Goal: Find specific page/section: Find specific page/section

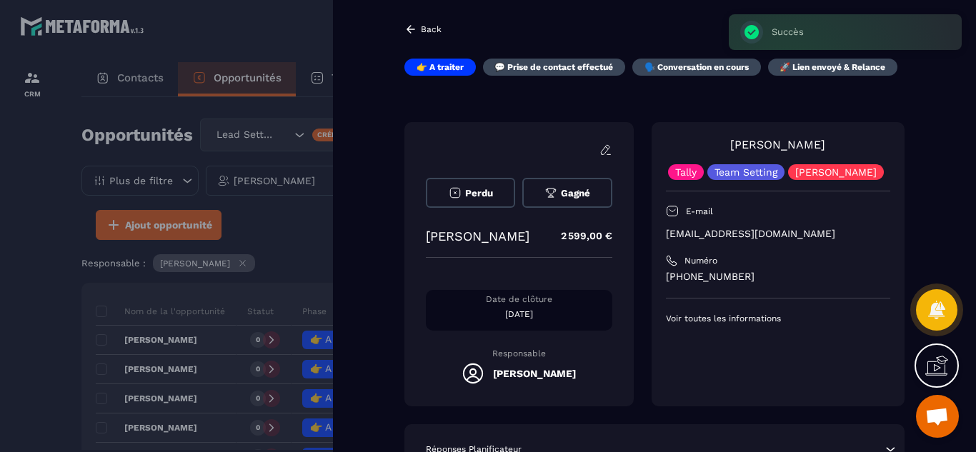
click at [52, 330] on div at bounding box center [488, 226] width 976 height 452
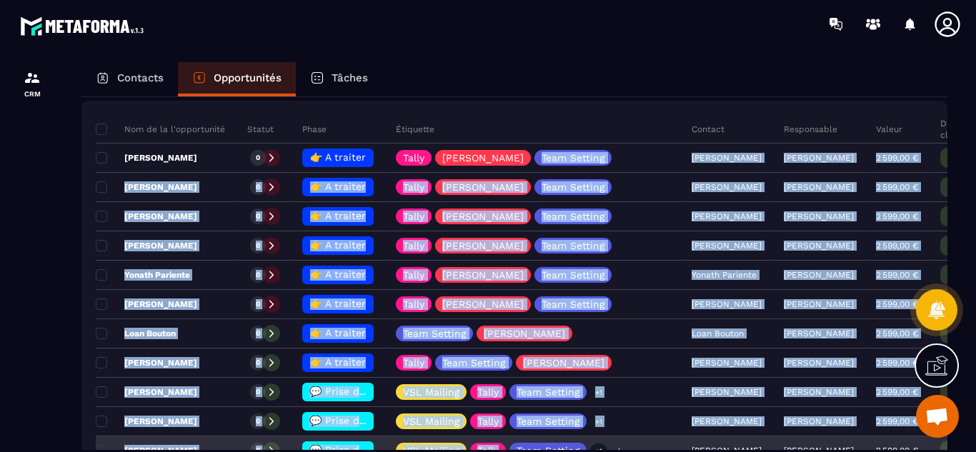
scroll to position [200, 0]
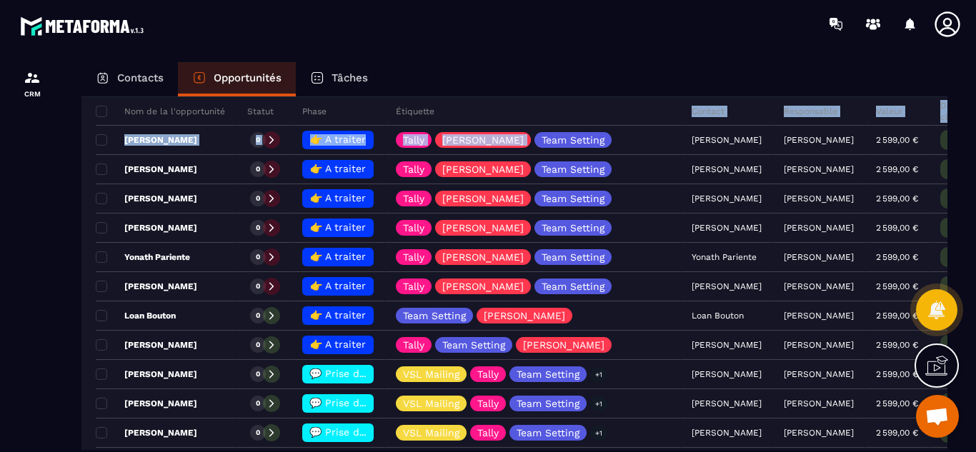
drag, startPoint x: 502, startPoint y: 342, endPoint x: 487, endPoint y: 101, distance: 240.5
click at [487, 101] on tbody "Nom de la l'opportunité Statut Phase Étiquette Contact Responsable Valeur Date …" at bounding box center [561, 331] width 930 height 468
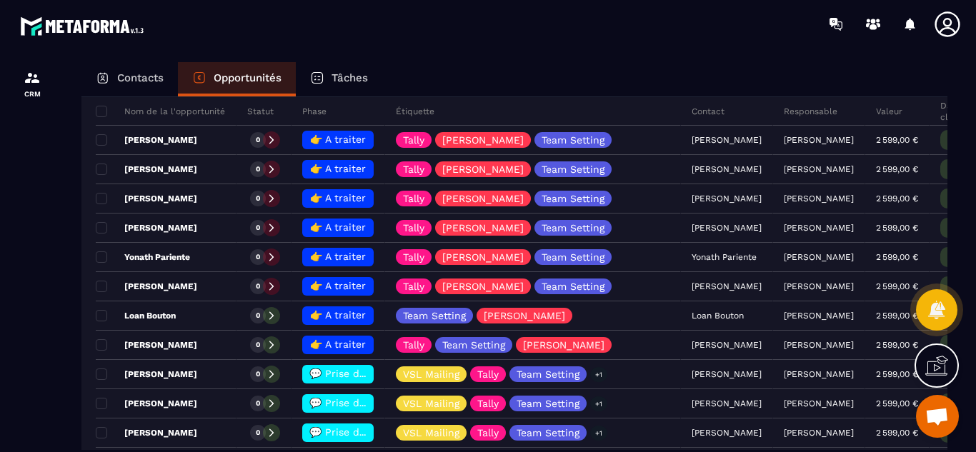
click at [496, 21] on div at bounding box center [572, 24] width 808 height 48
click at [41, 373] on div at bounding box center [32, 270] width 64 height 445
click at [59, 274] on div at bounding box center [32, 270] width 64 height 445
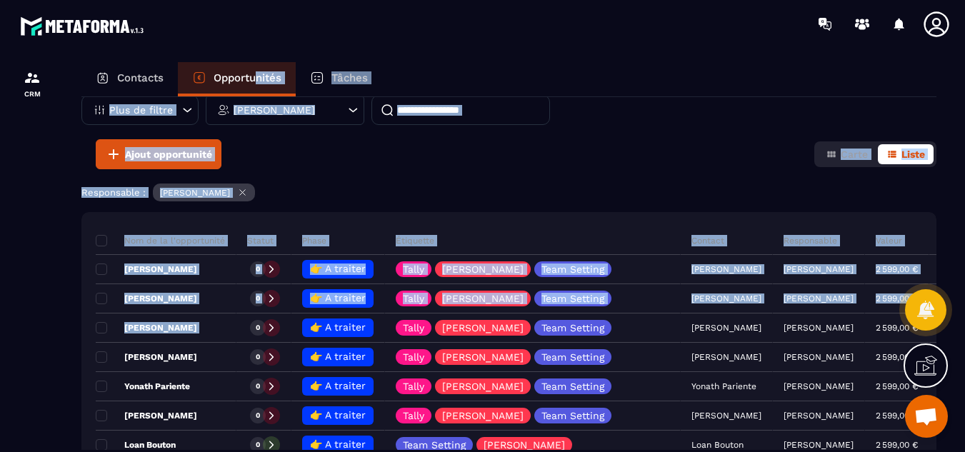
scroll to position [0, 0]
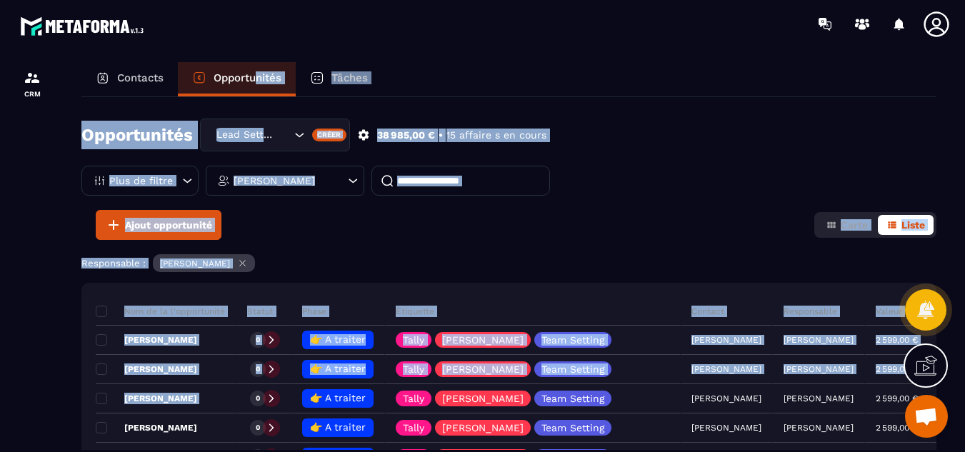
drag, startPoint x: 239, startPoint y: 192, endPoint x: 261, endPoint y: 95, distance: 99.5
click at [261, 95] on div "Contacts Opportunités Tâches Opportunités Lead Setting Créer 38 985,00 € • 15 a…" at bounding box center [509, 270] width 884 height 417
click at [677, 136] on div "Opportunités Lead Setting Créer 38 985,00 € • 15 affaire s en cours Plus de fil…" at bounding box center [508, 164] width 855 height 91
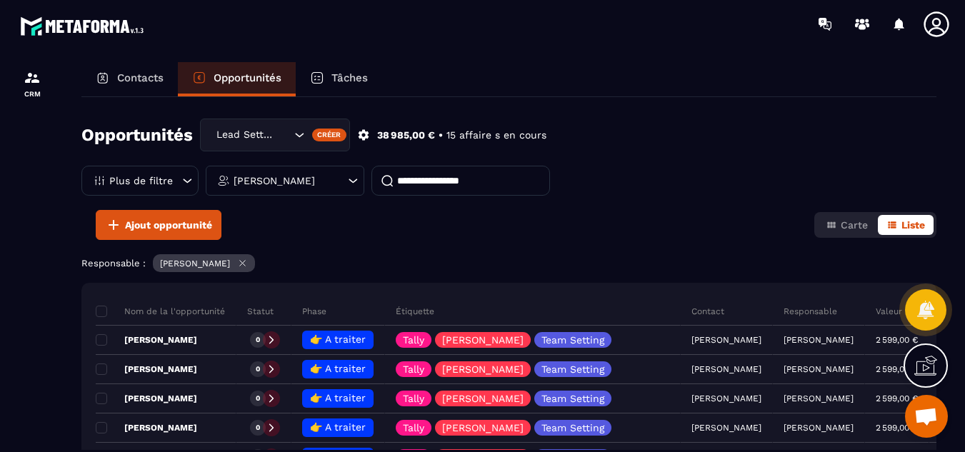
click at [248, 261] on icon at bounding box center [242, 263] width 11 height 11
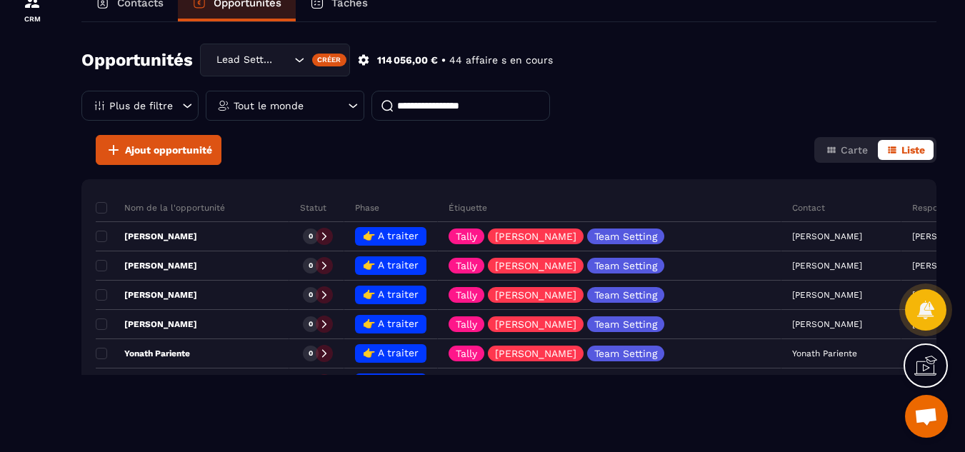
scroll to position [80, 0]
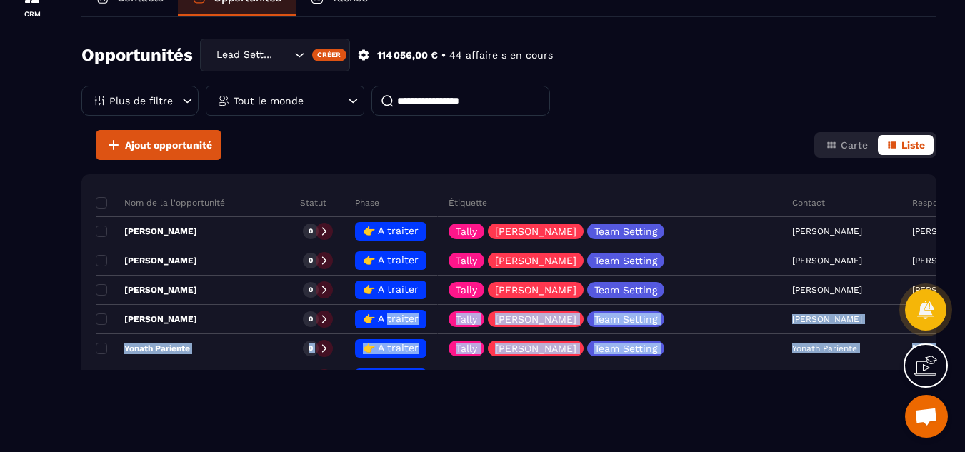
drag, startPoint x: 427, startPoint y: 367, endPoint x: 427, endPoint y: 391, distance: 23.6
click at [427, 372] on html "CRM Contacts Opportunités Tâches Opportunités Lead Setting Créer 114 056,00 € •…" at bounding box center [482, 146] width 965 height 452
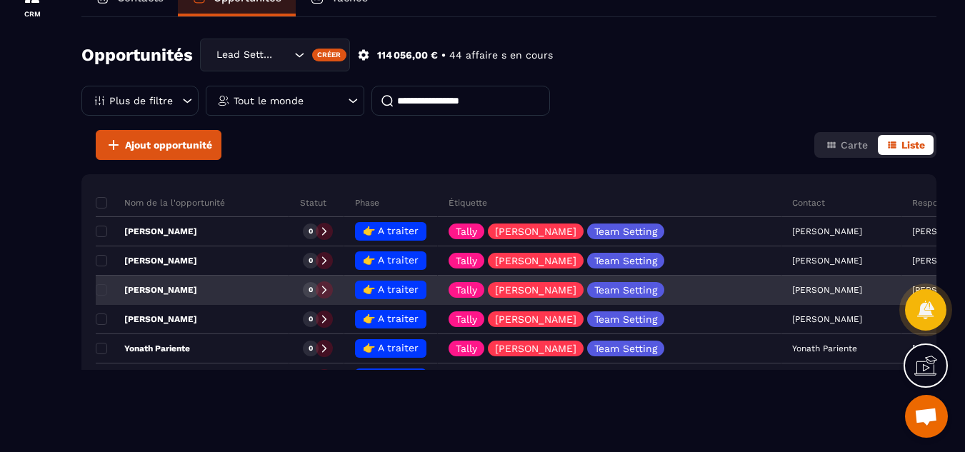
click at [289, 277] on div "[PERSON_NAME]" at bounding box center [193, 291] width 194 height 29
